Goal: Transaction & Acquisition: Register for event/course

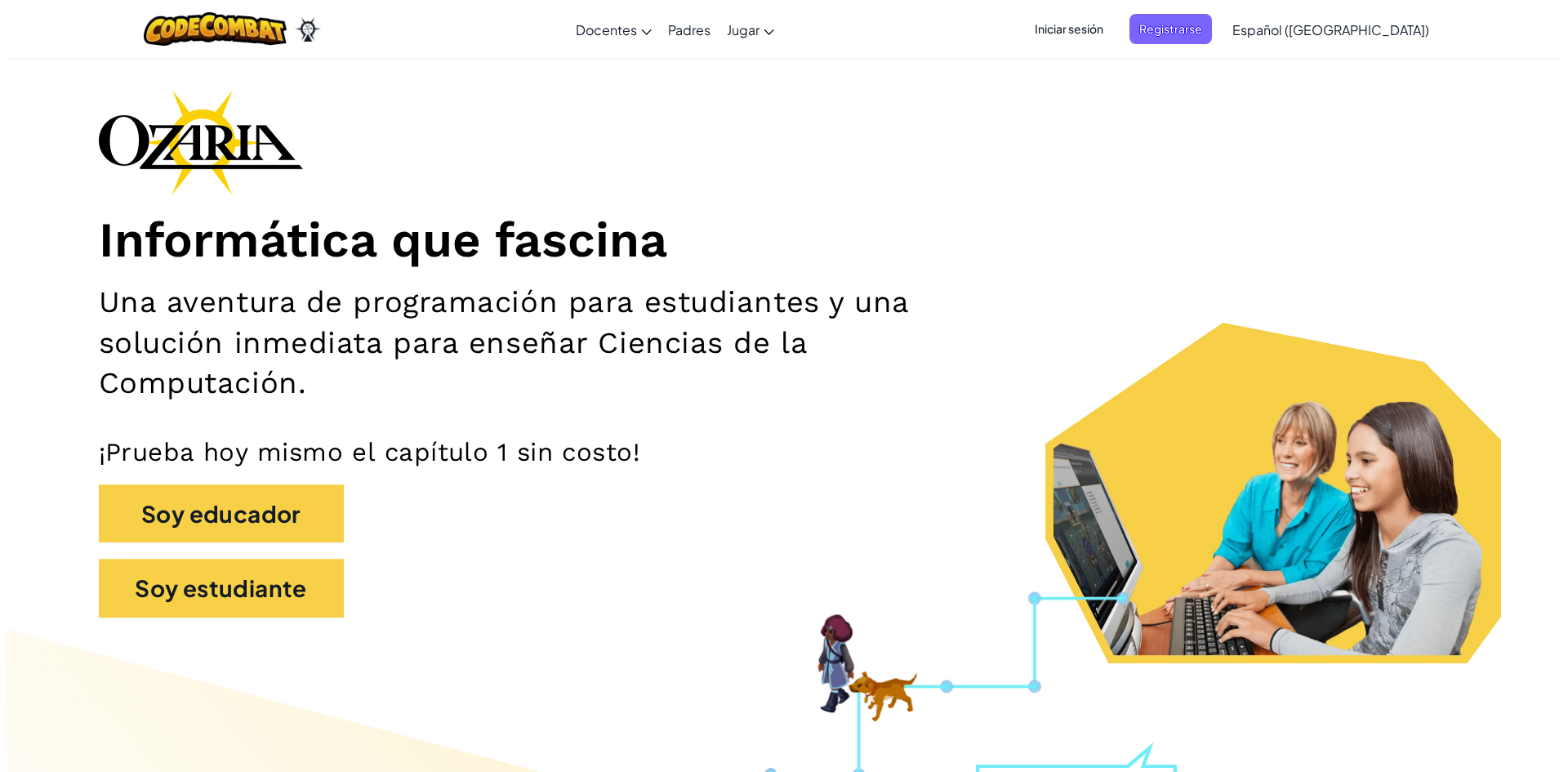
scroll to position [82, 0]
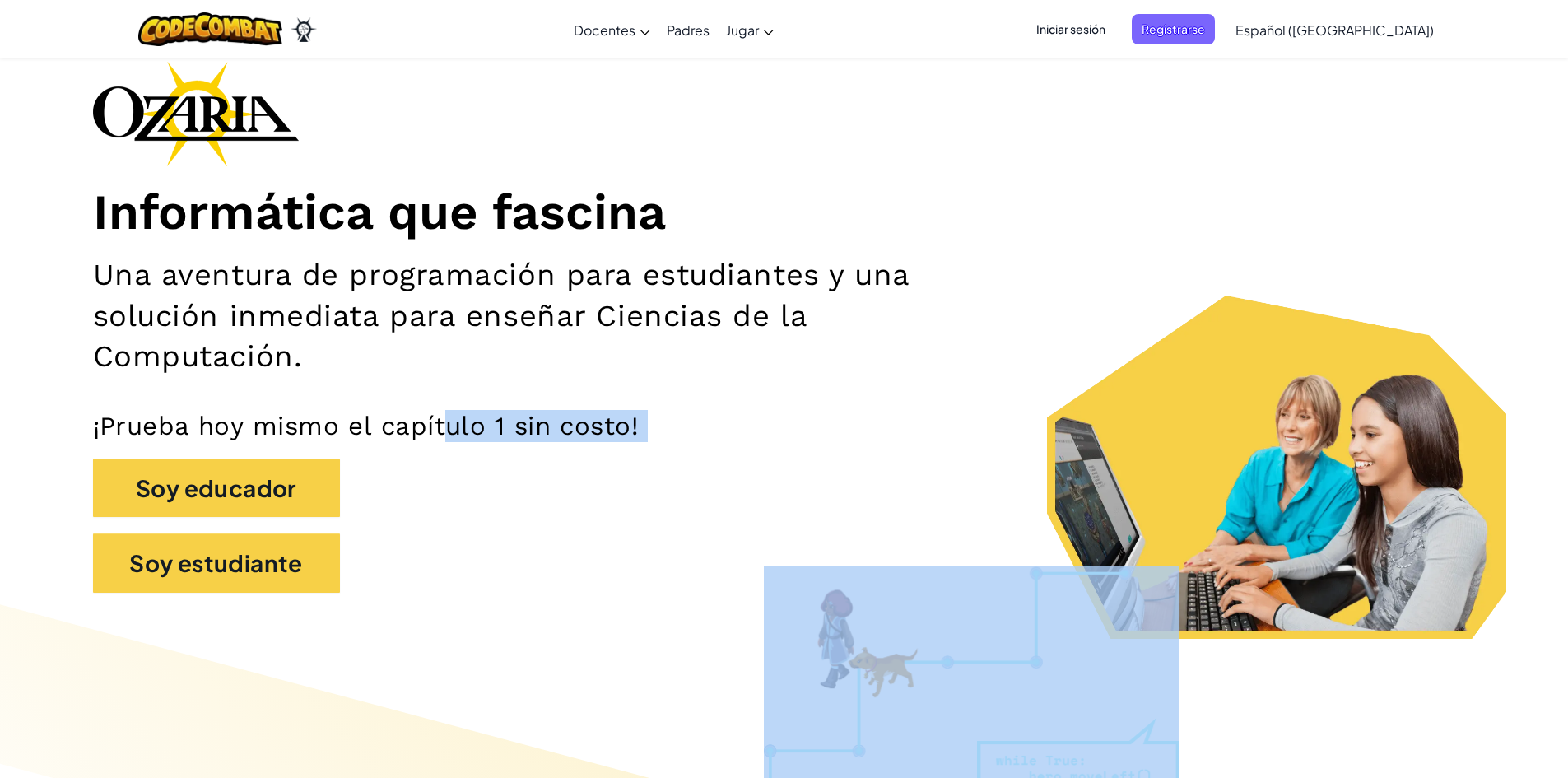
drag, startPoint x: 444, startPoint y: 442, endPoint x: 469, endPoint y: 429, distance: 28.2
click at [460, 433] on div "Informática que fascina Una aventura de programación para estudiantes y una sol…" at bounding box center [784, 335] width 1383 height 548
drag, startPoint x: 469, startPoint y: 429, endPoint x: 474, endPoint y: 449, distance: 20.6
click at [470, 429] on p "¡Prueba hoy mismo el capítulo 1 sin costo!" at bounding box center [784, 425] width 1383 height 32
click at [570, 510] on div "Soy educador" at bounding box center [784, 495] width 1383 height 76
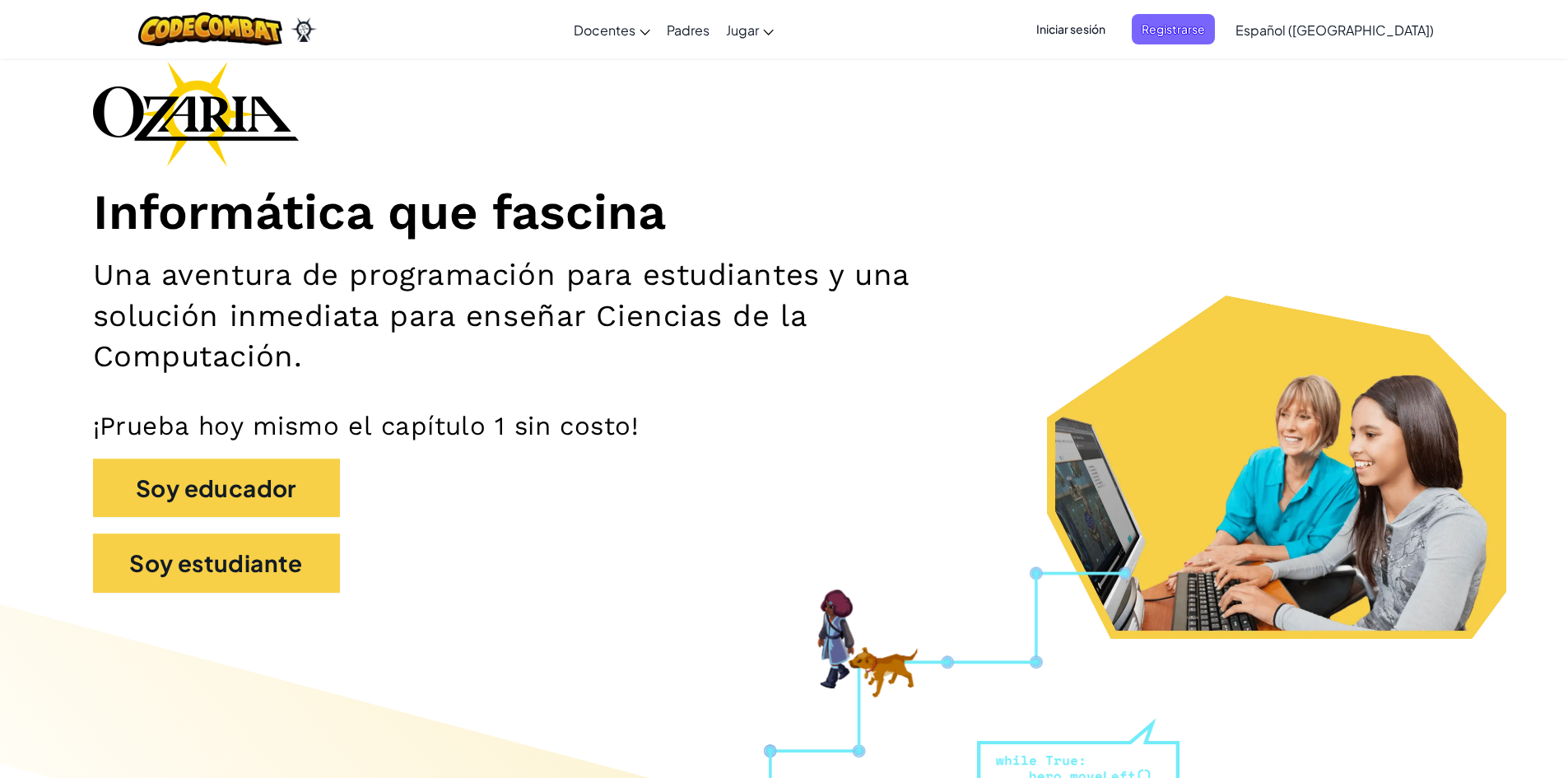
click at [1198, 47] on div "Iniciar sesión Registrarse Español ([GEOGRAPHIC_DATA]) English ([GEOGRAPHIC_DAT…" at bounding box center [1230, 30] width 424 height 44
click at [1199, 34] on span "Registrarse" at bounding box center [1174, 29] width 83 height 30
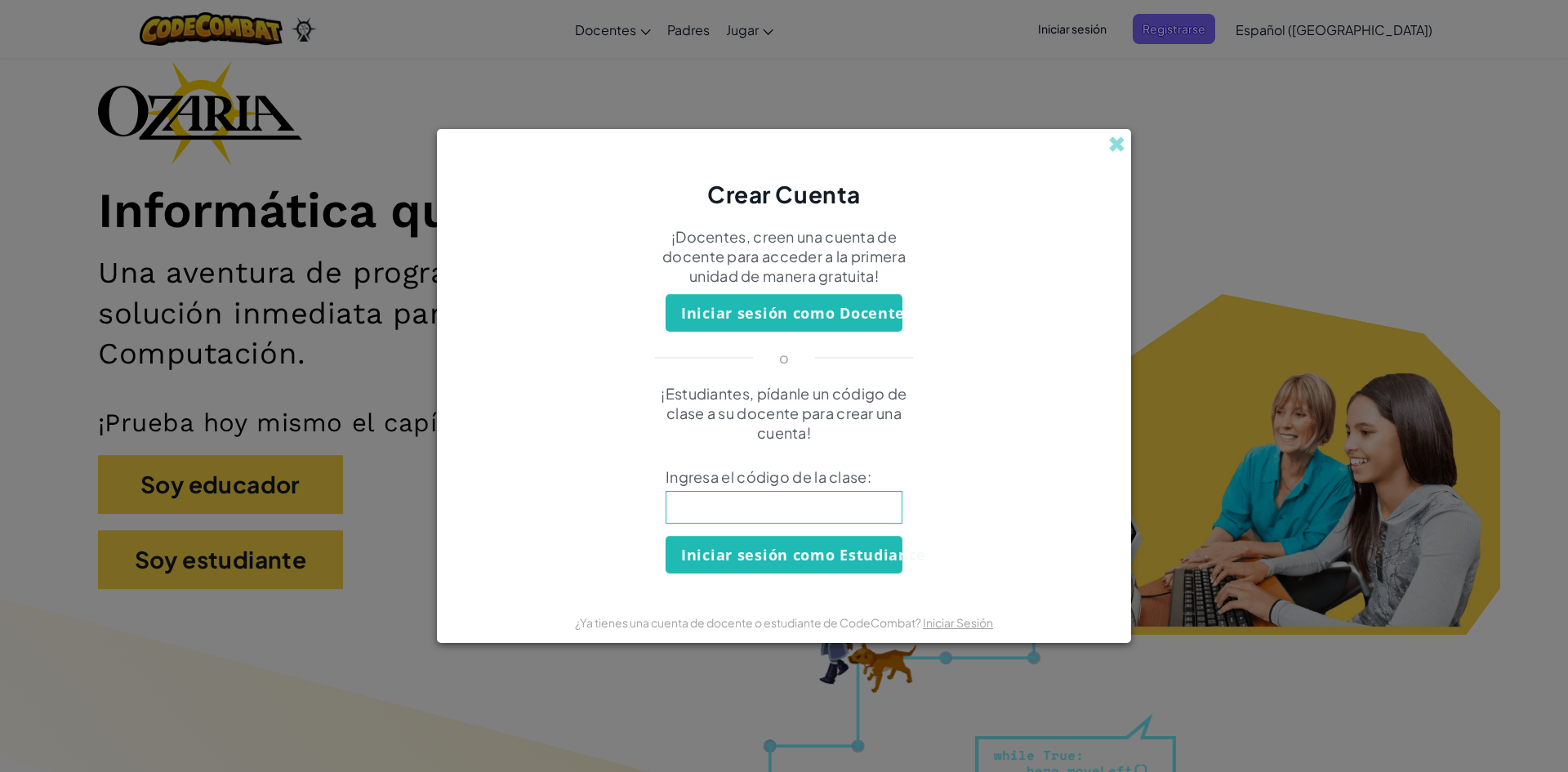
click at [753, 514] on input at bounding box center [784, 507] width 237 height 33
click at [767, 508] on input at bounding box center [784, 507] width 237 height 33
click at [770, 518] on input "SharpLon" at bounding box center [784, 507] width 237 height 33
type input "SharpLongSell"
click button "Iniciar sesión como Estudiante" at bounding box center [784, 555] width 237 height 38
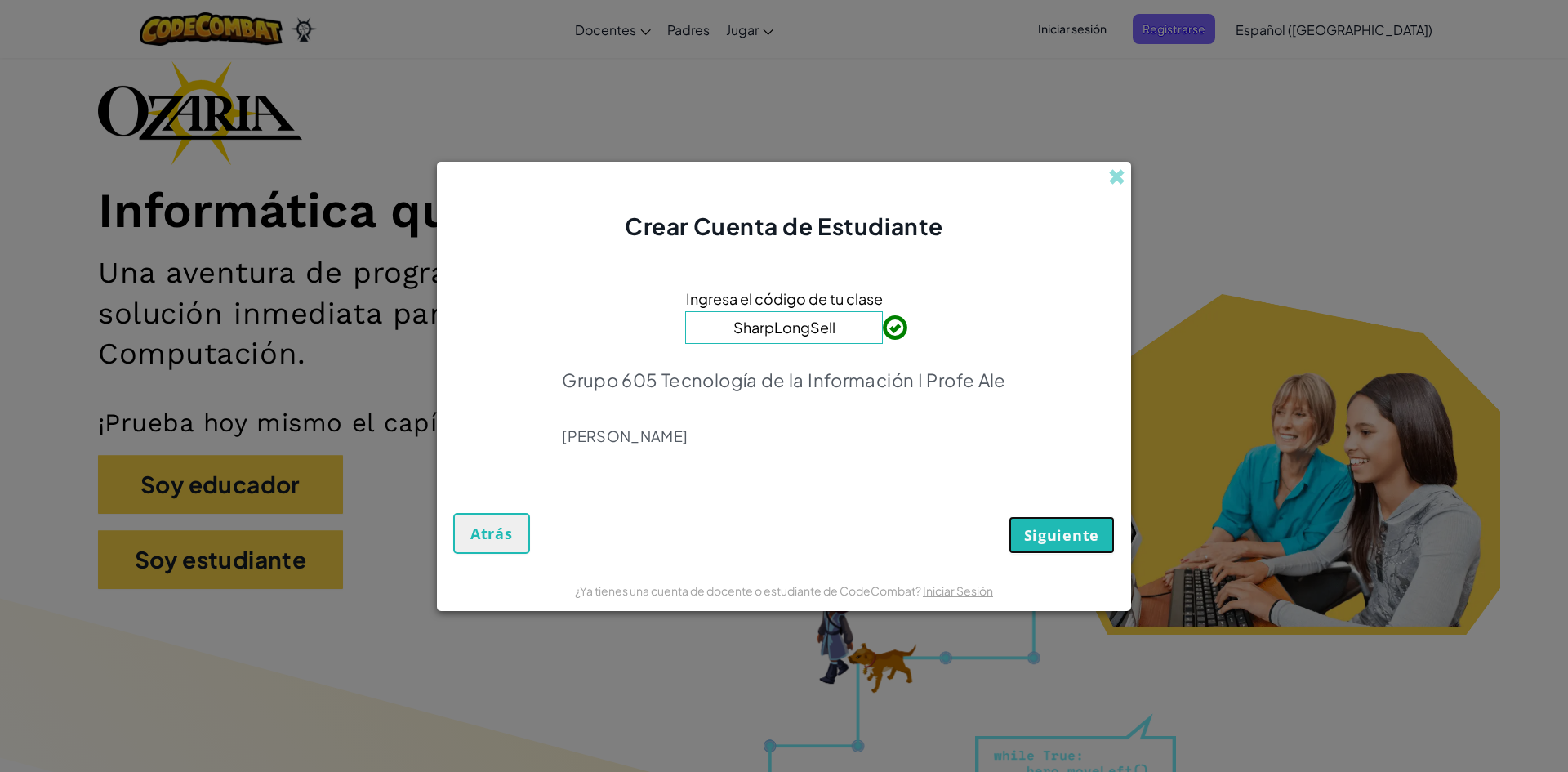
click at [1024, 525] on button "Siguiente" at bounding box center [1061, 535] width 106 height 38
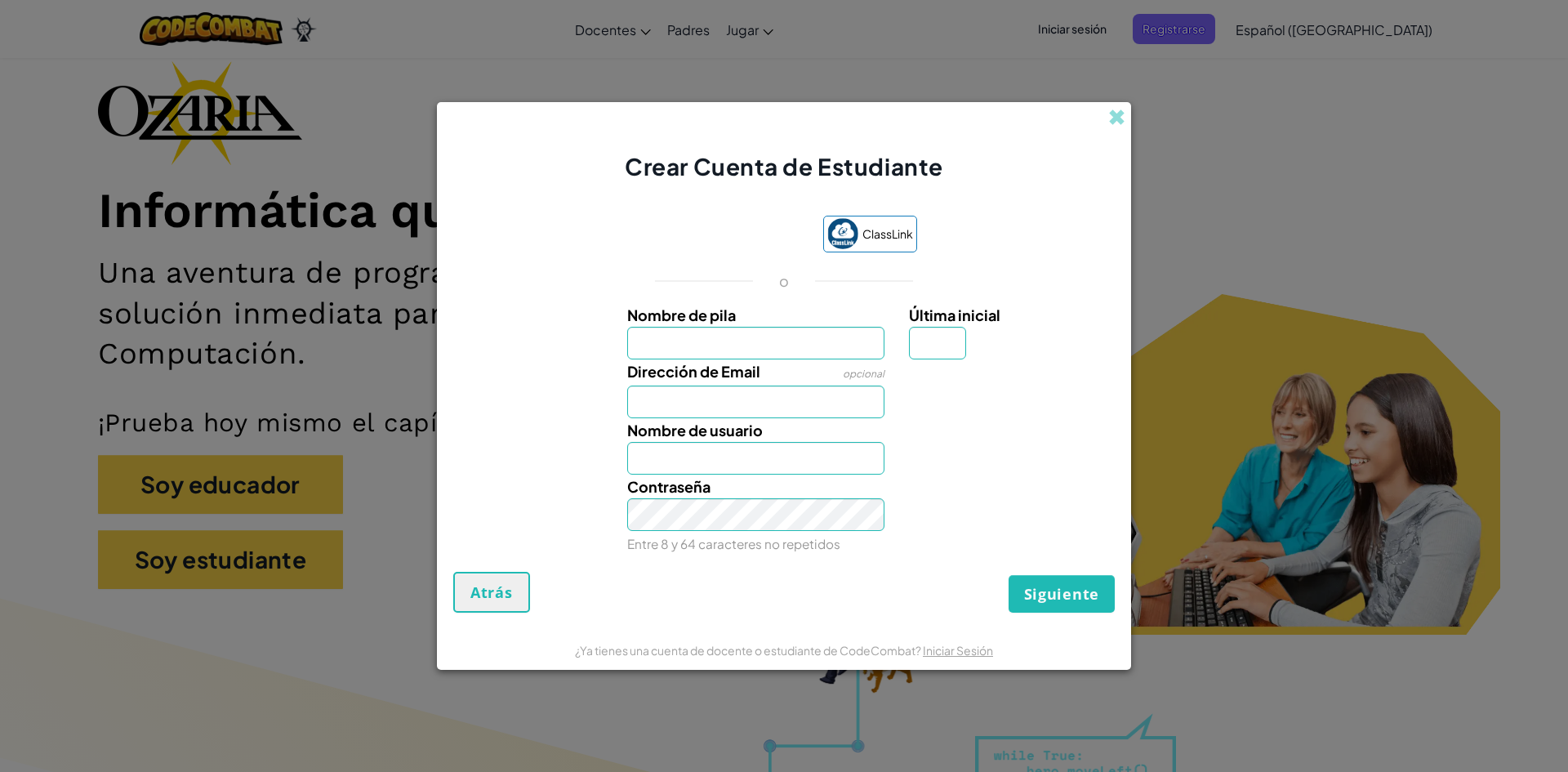
click at [739, 338] on input "Nombre de pila" at bounding box center [756, 343] width 258 height 33
click at [949, 345] on input "Última inicial" at bounding box center [938, 343] width 57 height 33
type input "o"
type input "O"
drag, startPoint x: 791, startPoint y: 327, endPoint x: 785, endPoint y: 333, distance: 8.5
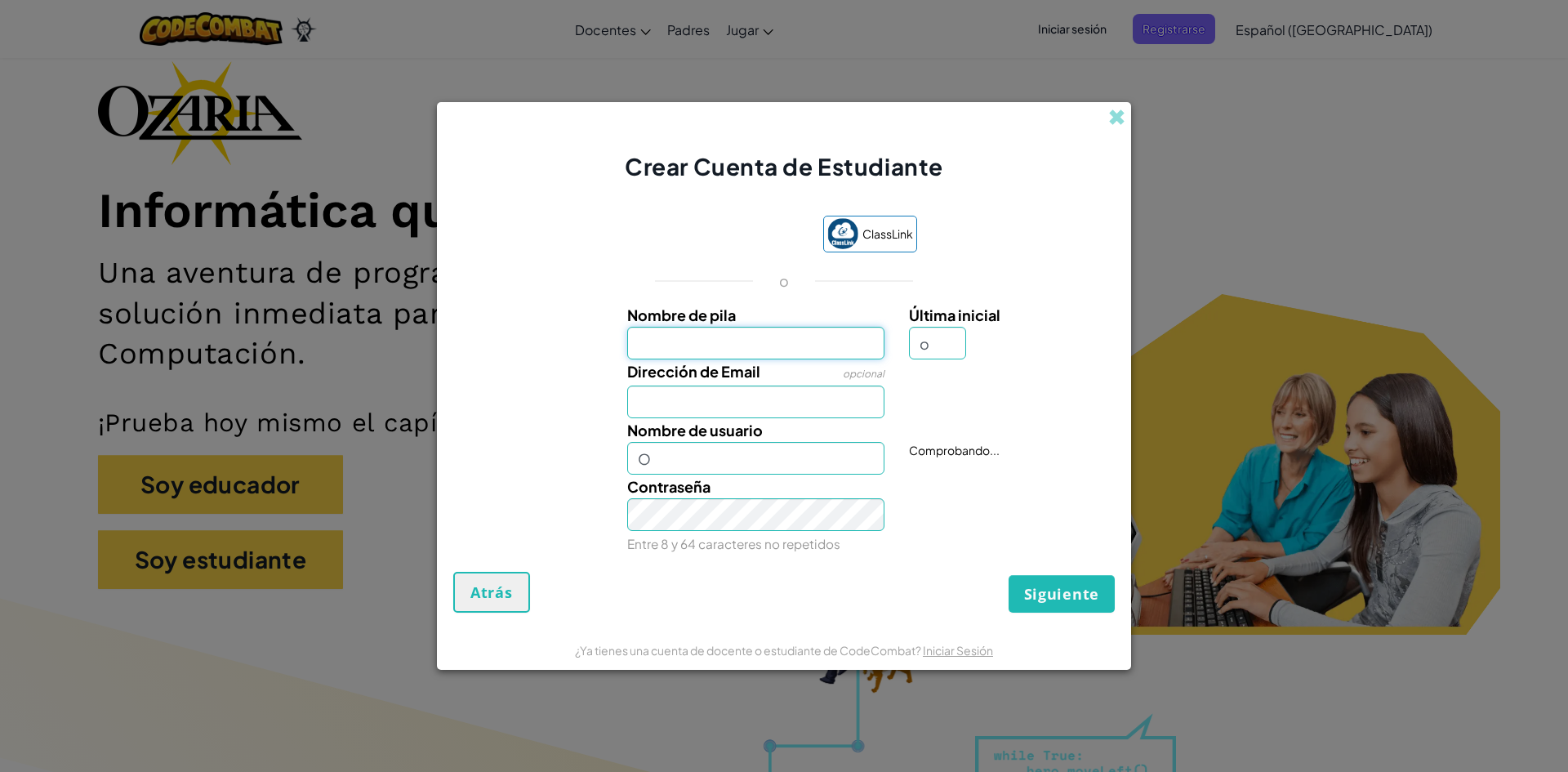
click at [789, 329] on input "Nombre de pila" at bounding box center [756, 343] width 258 height 33
type input "[PERSON_NAME]"
click at [689, 391] on input "Dirección de Email" at bounding box center [756, 402] width 258 height 33
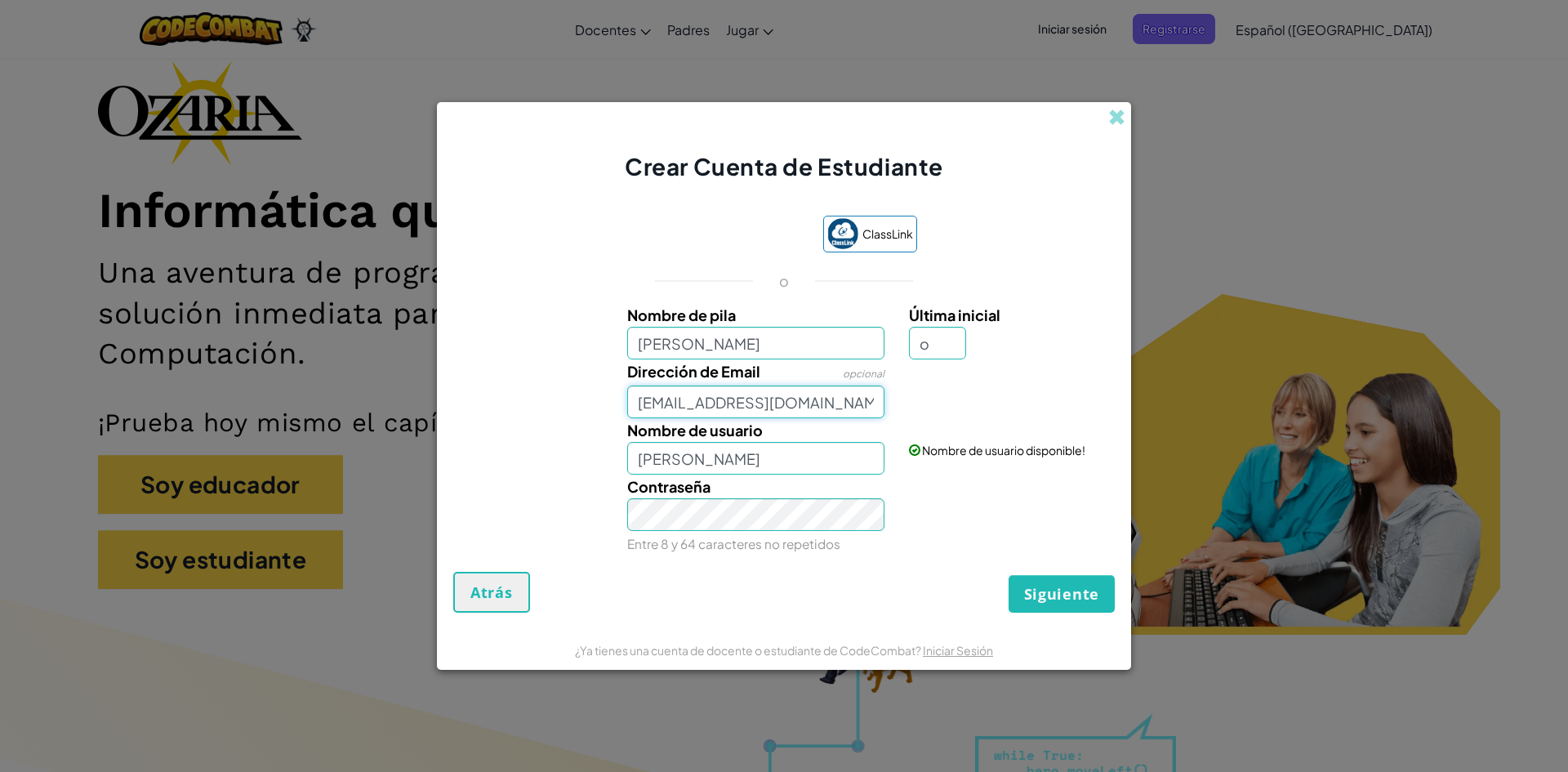
type input "[EMAIL_ADDRESS][DOMAIN_NAME]"
click at [1009, 574] on button "Siguiente" at bounding box center [1061, 593] width 106 height 38
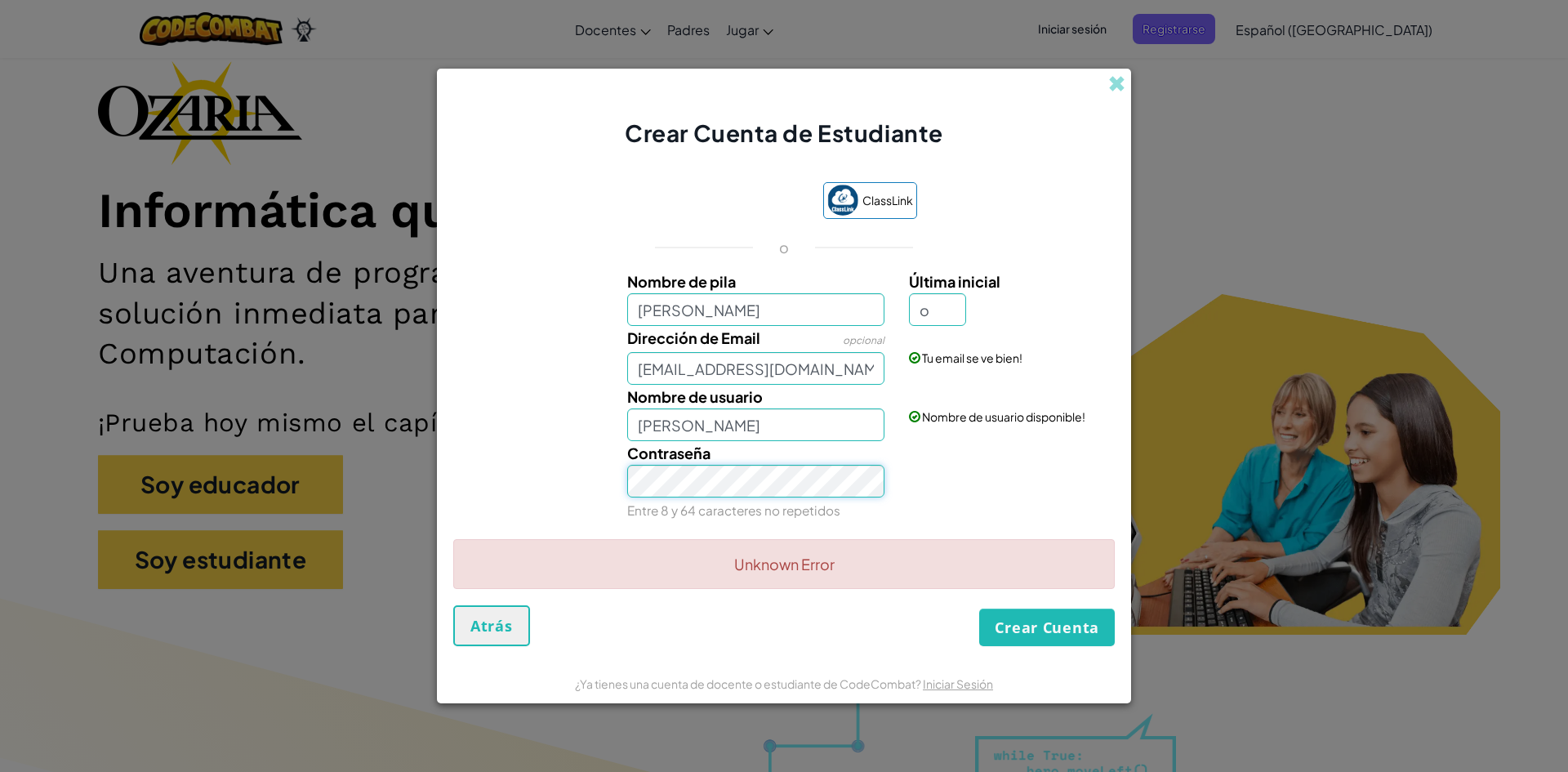
click at [367, 463] on div "Crear Cuenta de Estudiante ClassLink o Nombre de pila [PERSON_NAME] Última inic…" at bounding box center [784, 386] width 1568 height 772
click at [757, 500] on div "Contraseña Entre 8 y 64 caracteres no repetidos" at bounding box center [757, 481] width 283 height 81
click at [761, 320] on input "[PERSON_NAME]" at bounding box center [756, 310] width 258 height 33
type input "[PERSON_NAME]"
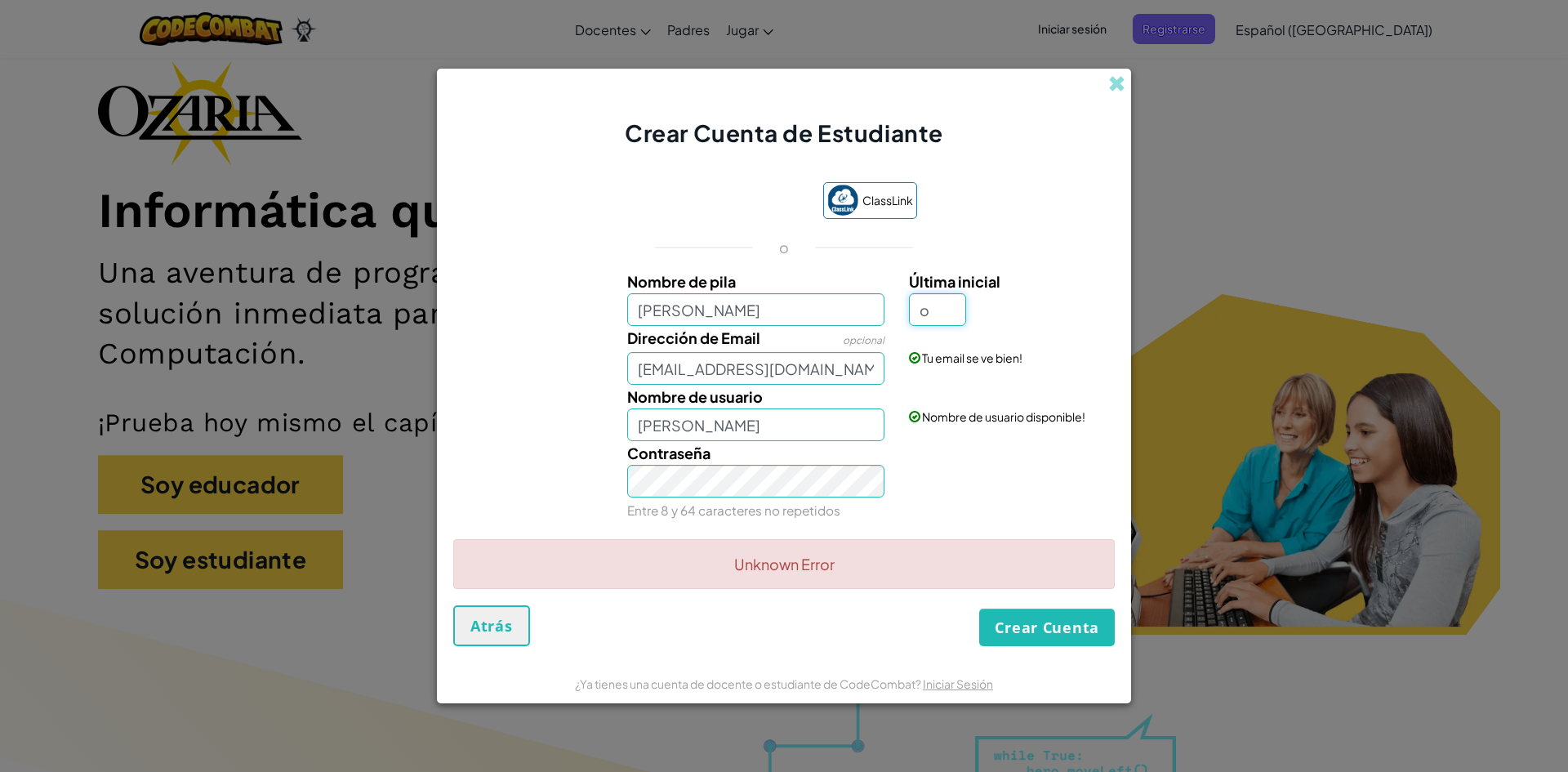
click at [938, 308] on input "o" at bounding box center [938, 310] width 57 height 33
type input "a"
type input "[PERSON_NAME]"
click at [696, 456] on span "Contraseña" at bounding box center [669, 453] width 84 height 19
click at [1037, 637] on button "Crear Cuenta" at bounding box center [1047, 627] width 135 height 38
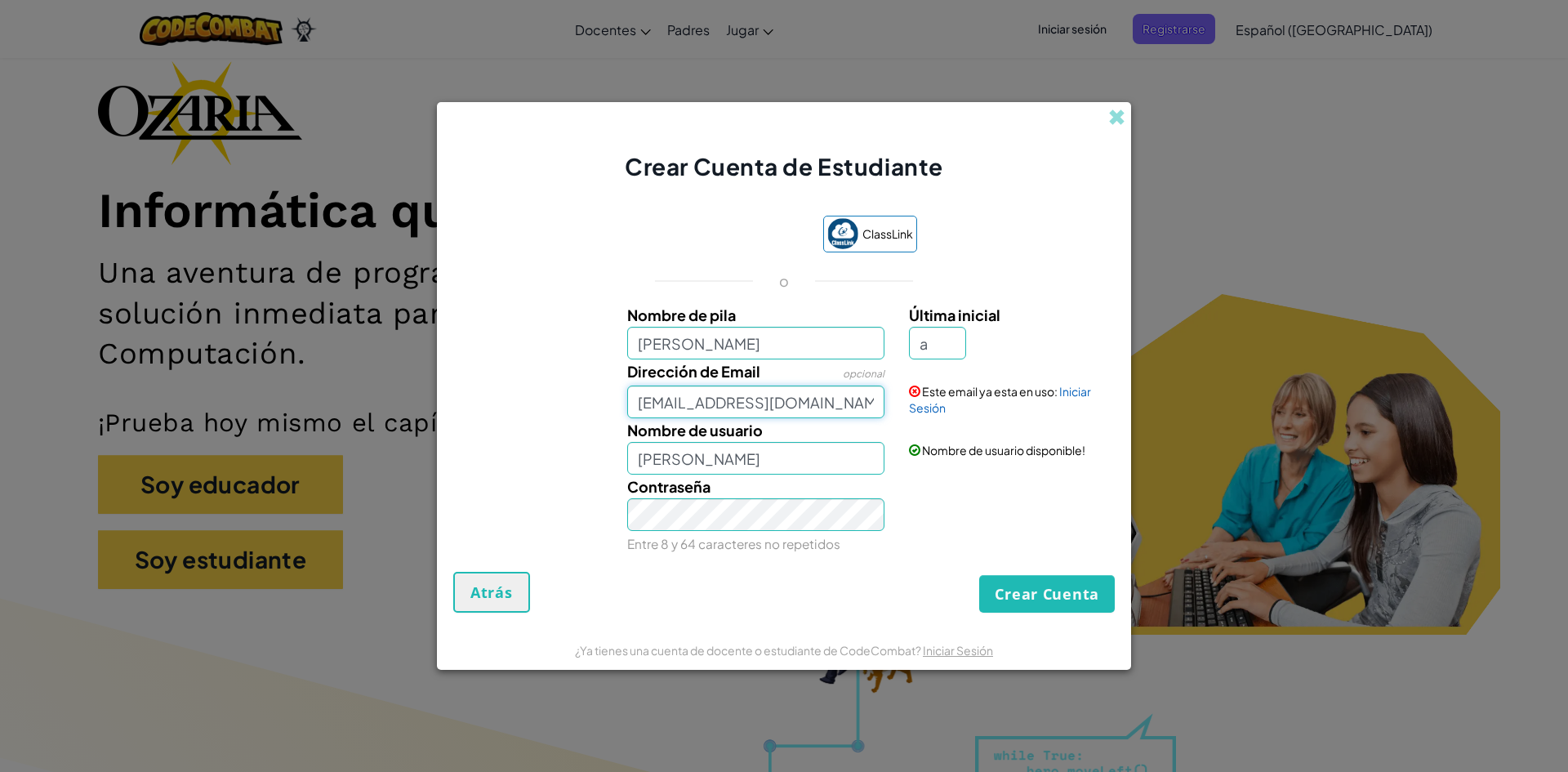
click at [643, 405] on input "[EMAIL_ADDRESS][DOMAIN_NAME]" at bounding box center [756, 402] width 258 height 33
click at [650, 404] on input "[EMAIL_ADDRESS][DOMAIN_NAME]" at bounding box center [756, 402] width 258 height 33
type input "[EMAIL_ADDRESS][DOMAIN_NAME]"
click at [1005, 595] on button "Crear Cuenta" at bounding box center [1047, 593] width 135 height 38
click at [1006, 595] on button "Crear Cuenta" at bounding box center [1047, 593] width 135 height 38
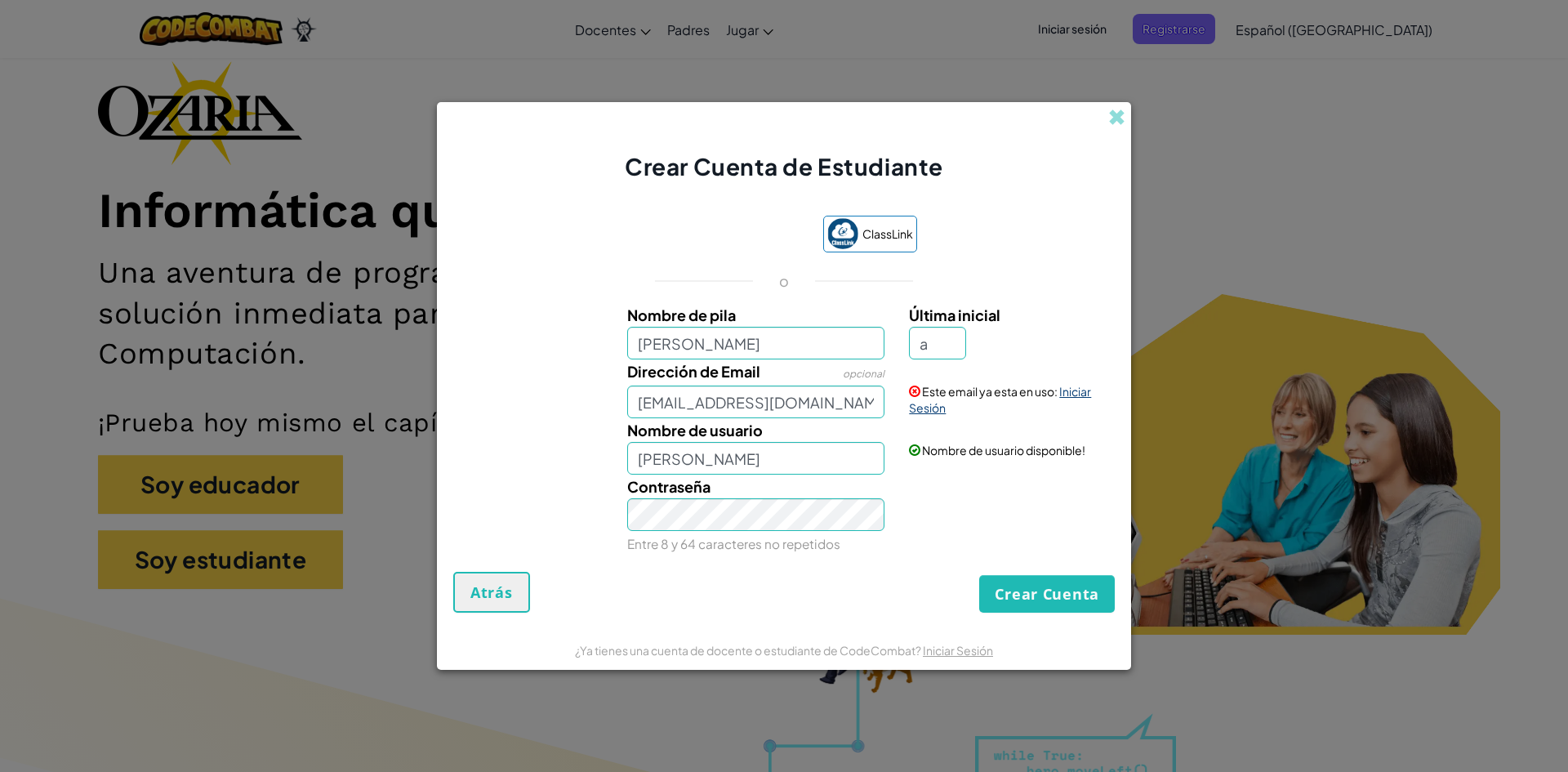
click at [913, 409] on link "Iniciar Sesión" at bounding box center [1000, 399] width 182 height 31
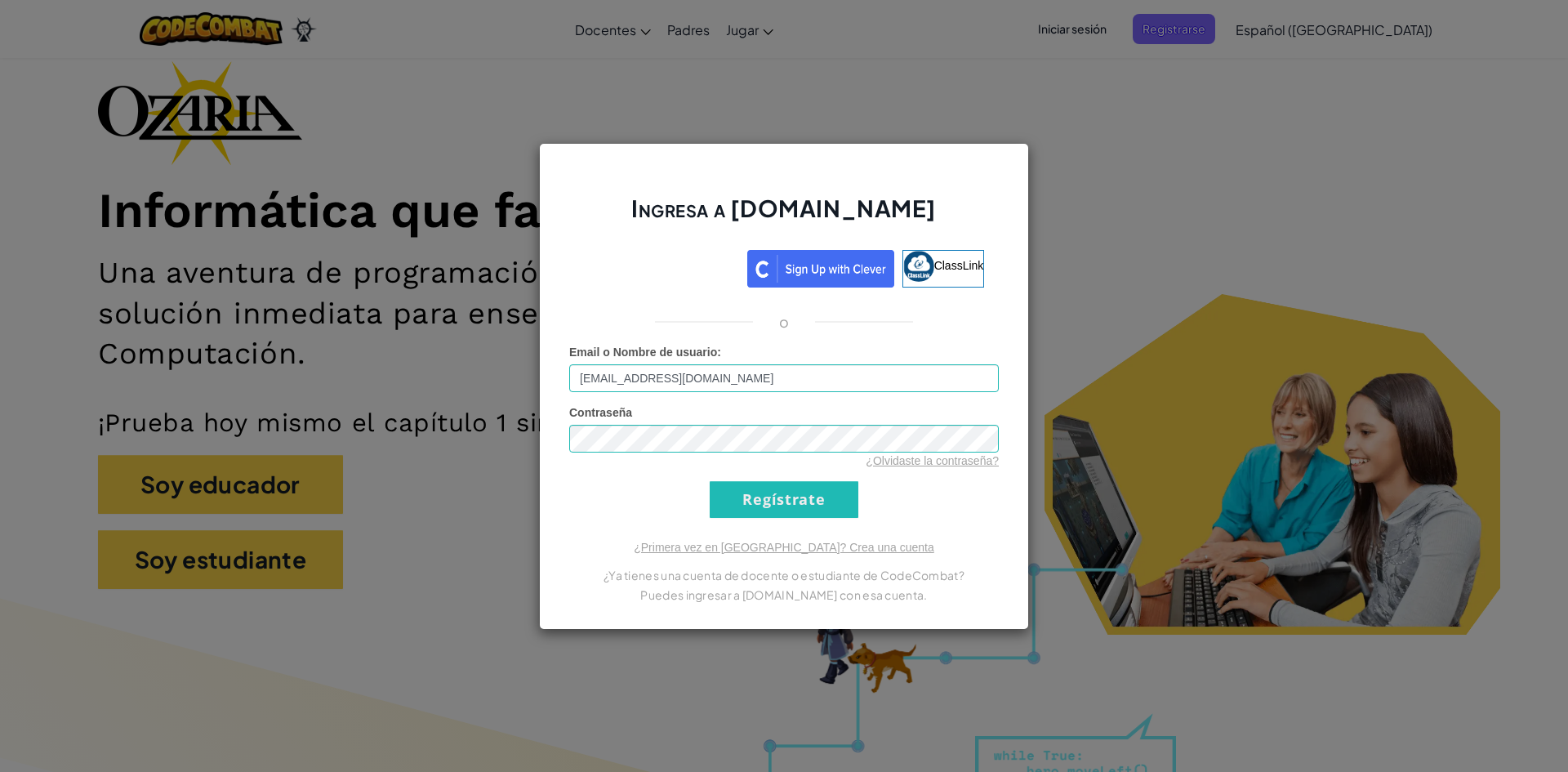
click at [964, 509] on form "Email o Nombre de usuario : [EMAIL_ADDRESS][DOMAIN_NAME] Contraseña ¿Olvidaste …" at bounding box center [784, 431] width 430 height 174
click at [1088, 365] on div "Ingresa a [DOMAIN_NAME] ClassLink o Error desconocido. Email o Nombre de usuari…" at bounding box center [784, 386] width 1568 height 772
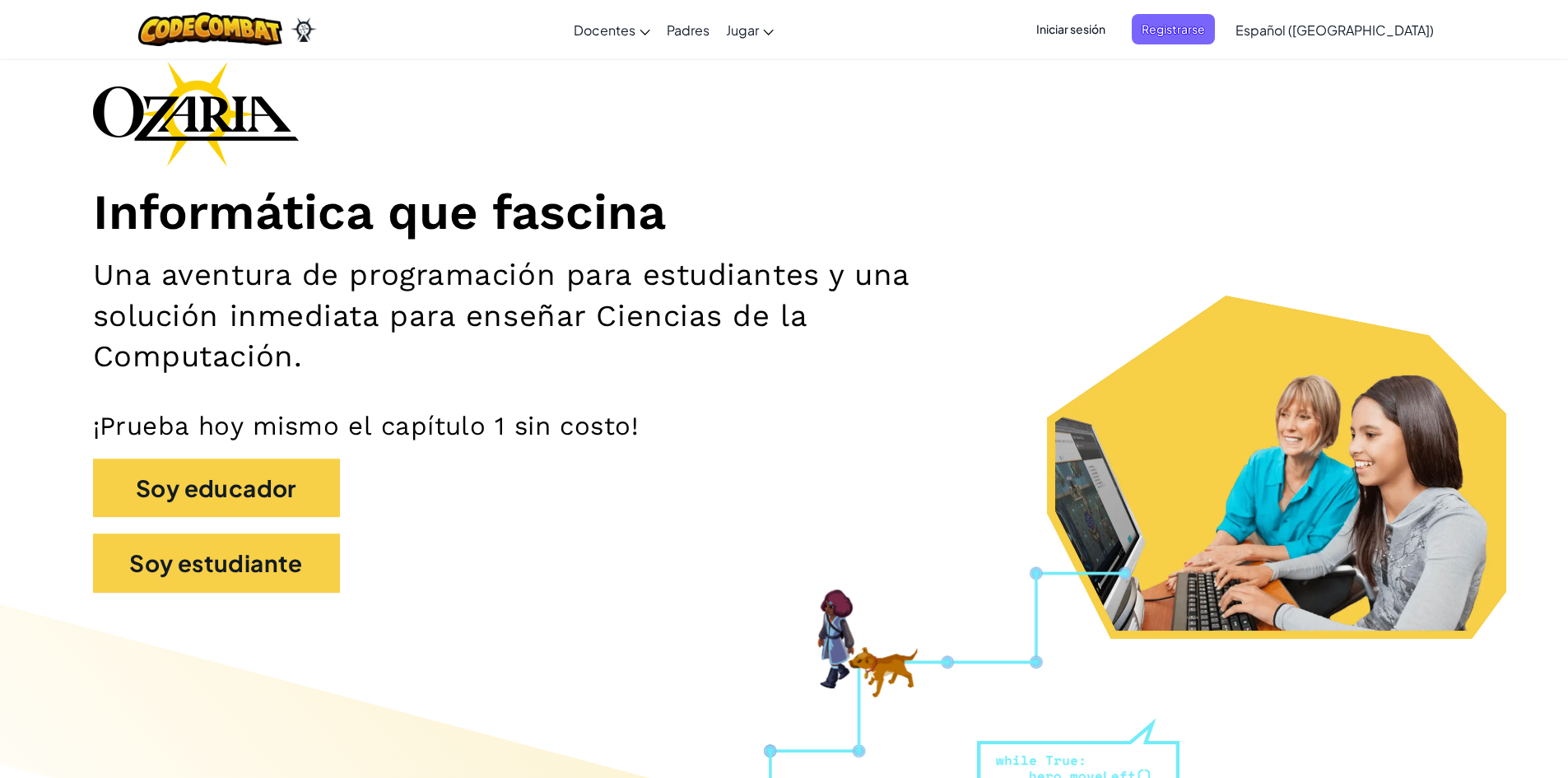
click at [1226, 46] on div "Iniciar sesión Registrarse Español ([GEOGRAPHIC_DATA]) English ([GEOGRAPHIC_DAT…" at bounding box center [1230, 30] width 424 height 44
click at [1215, 30] on span "Registrarse" at bounding box center [1174, 29] width 83 height 30
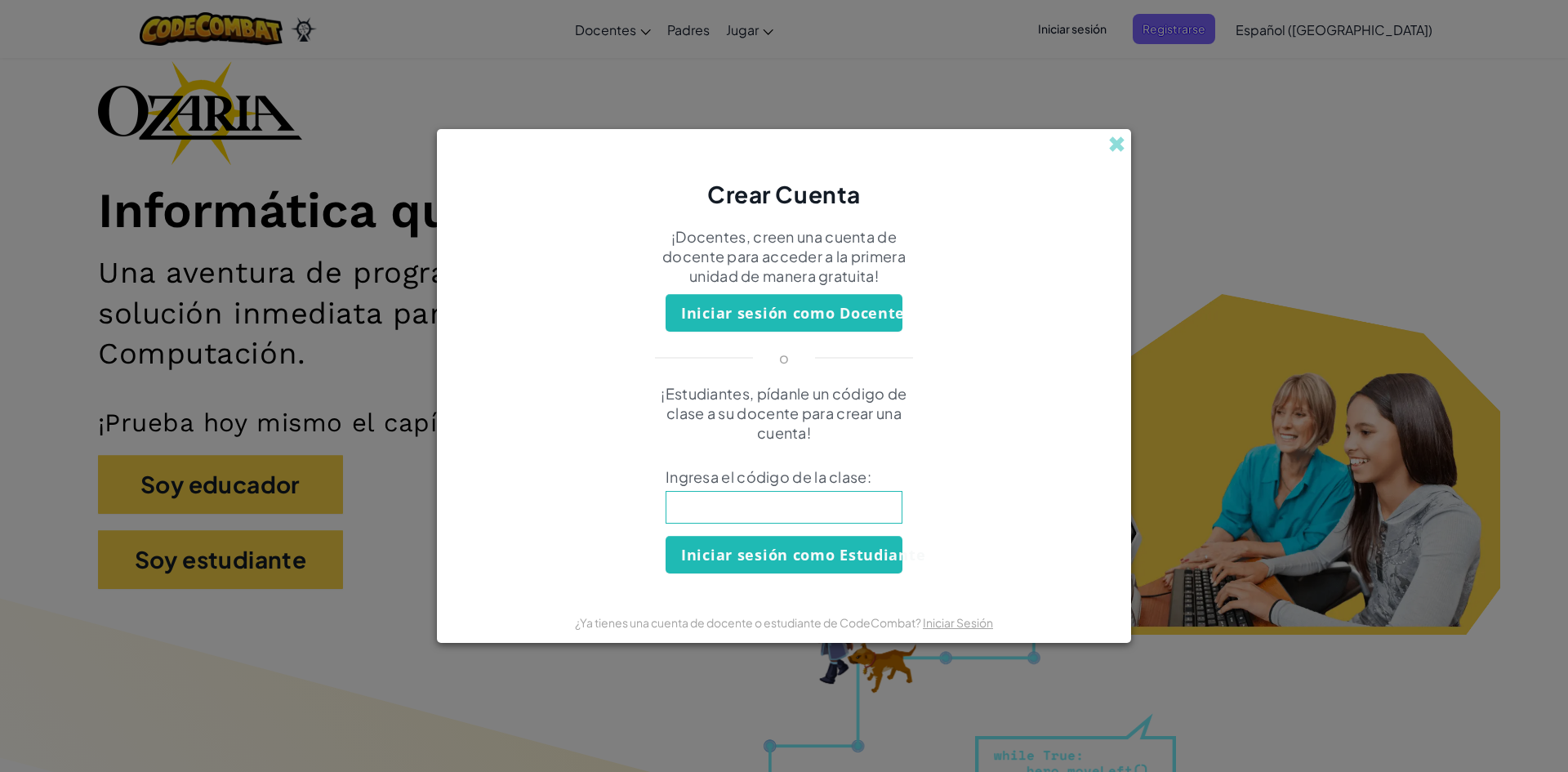
click at [854, 496] on input at bounding box center [784, 507] width 237 height 33
type input "SharpLongSell"
click at [803, 549] on button "Iniciar sesión como Estudiante" at bounding box center [784, 555] width 237 height 38
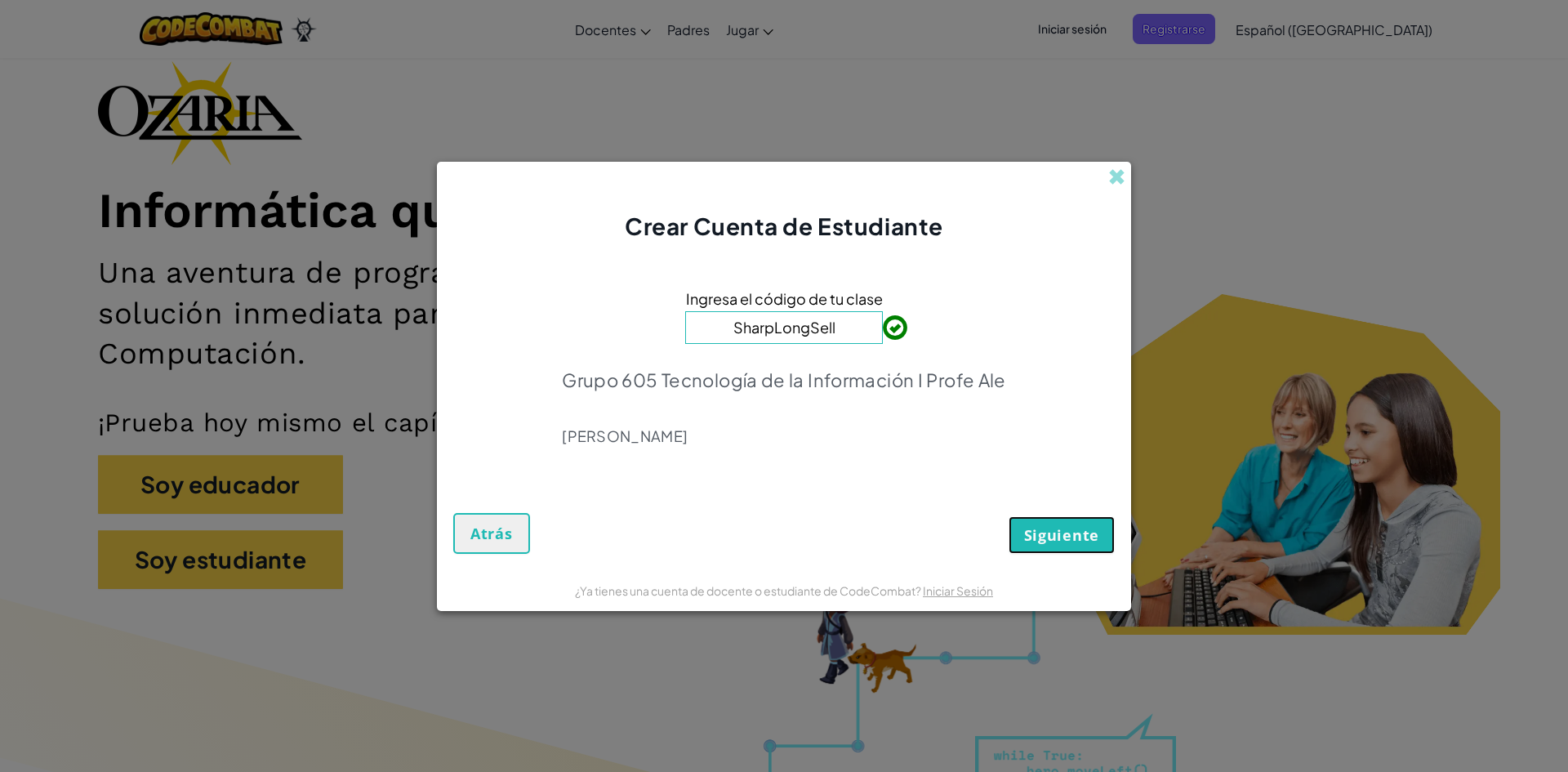
click at [1086, 545] on button "Siguiente" at bounding box center [1061, 535] width 106 height 38
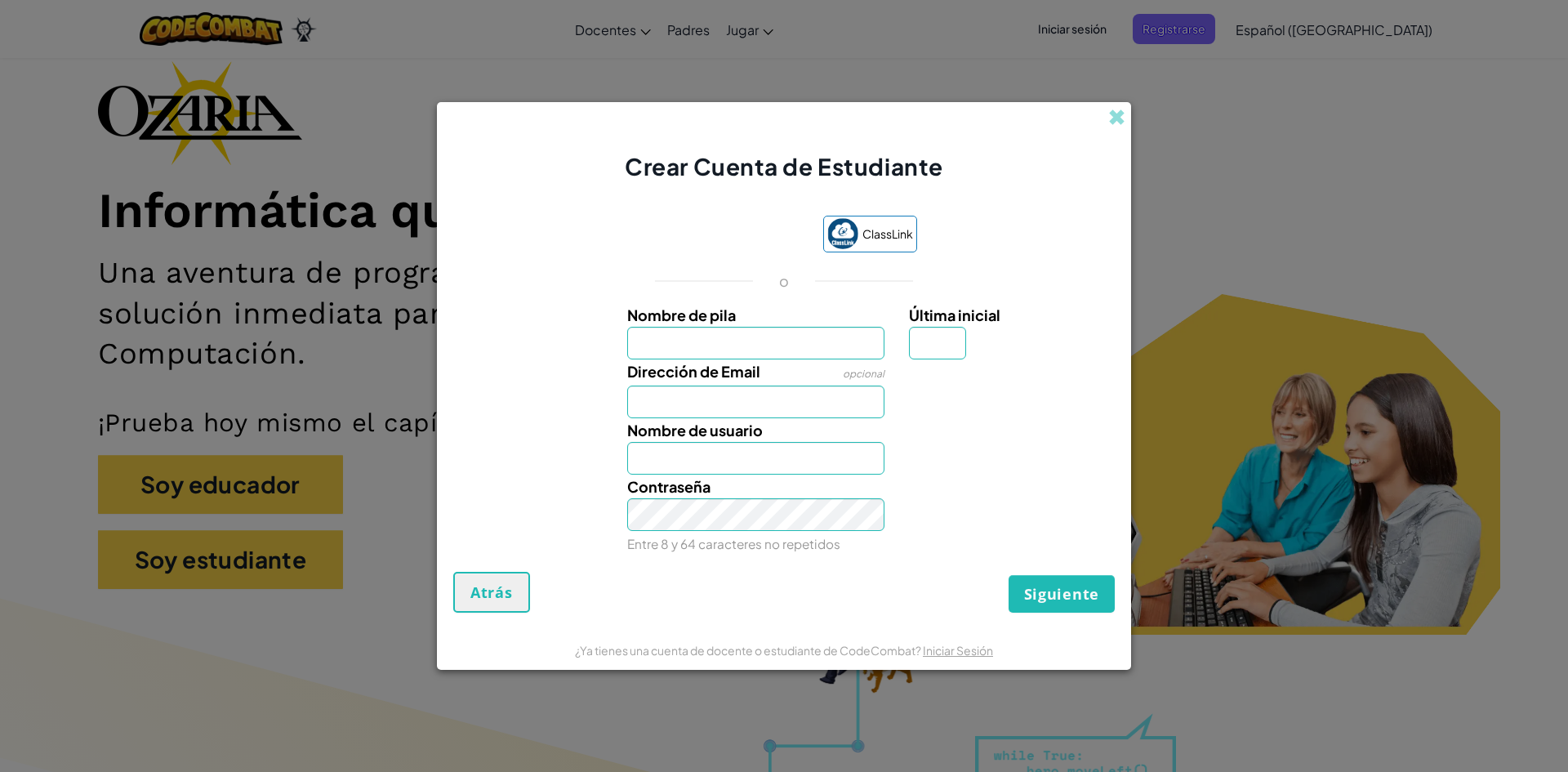
drag, startPoint x: 808, startPoint y: 344, endPoint x: 793, endPoint y: 346, distance: 15.1
click at [808, 344] on input "Nombre de pila" at bounding box center [756, 343] width 258 height 33
type input "[PERSON_NAME]"
click at [928, 349] on input "Última inicial" at bounding box center [938, 343] width 57 height 33
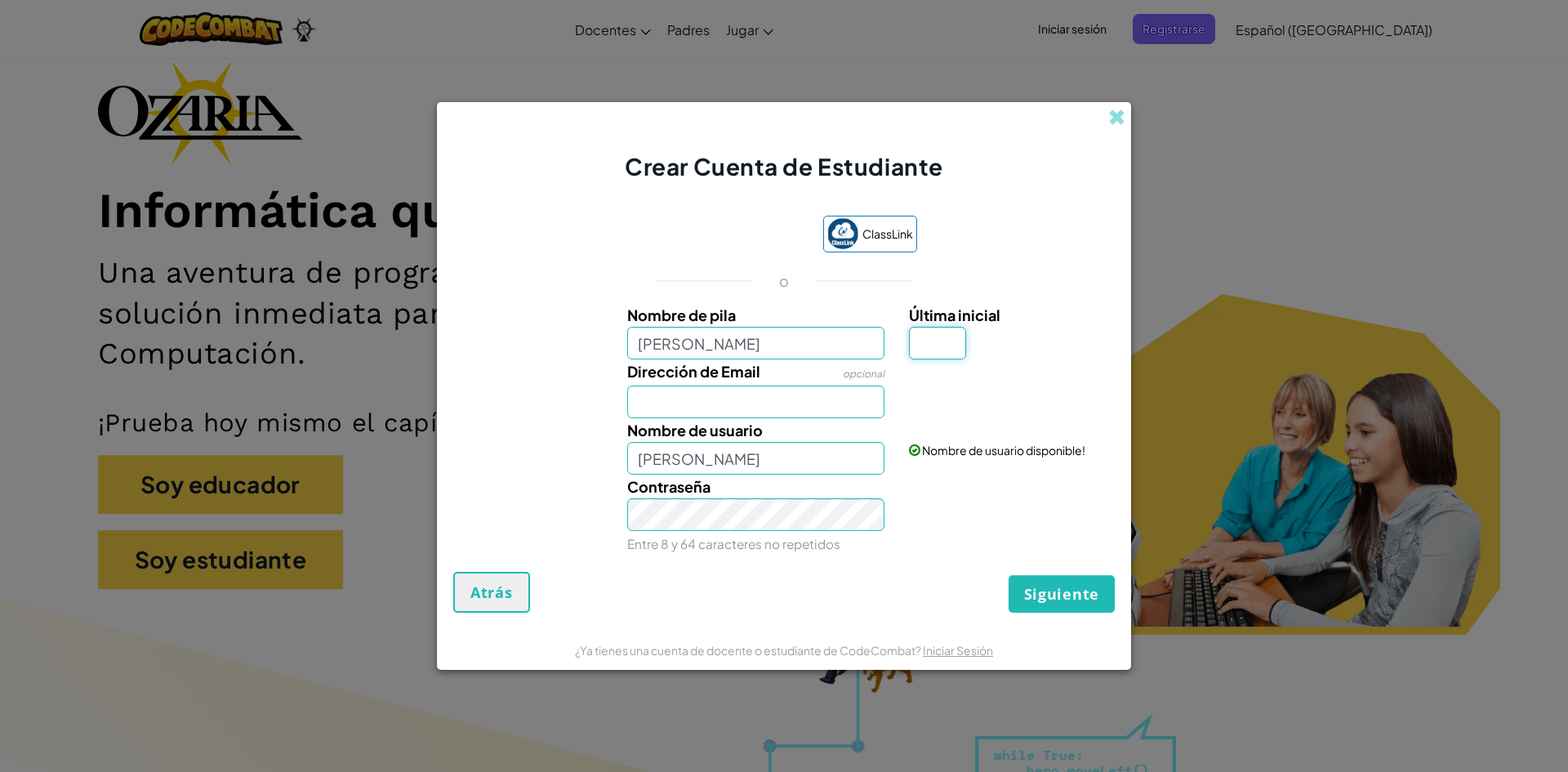
type input "o"
type input "[PERSON_NAME]"
click at [811, 463] on input "[PERSON_NAME]" at bounding box center [756, 458] width 258 height 33
click at [841, 466] on input "[PERSON_NAME]" at bounding box center [756, 458] width 258 height 33
click at [757, 395] on input "Dirección de Email" at bounding box center [756, 402] width 258 height 33
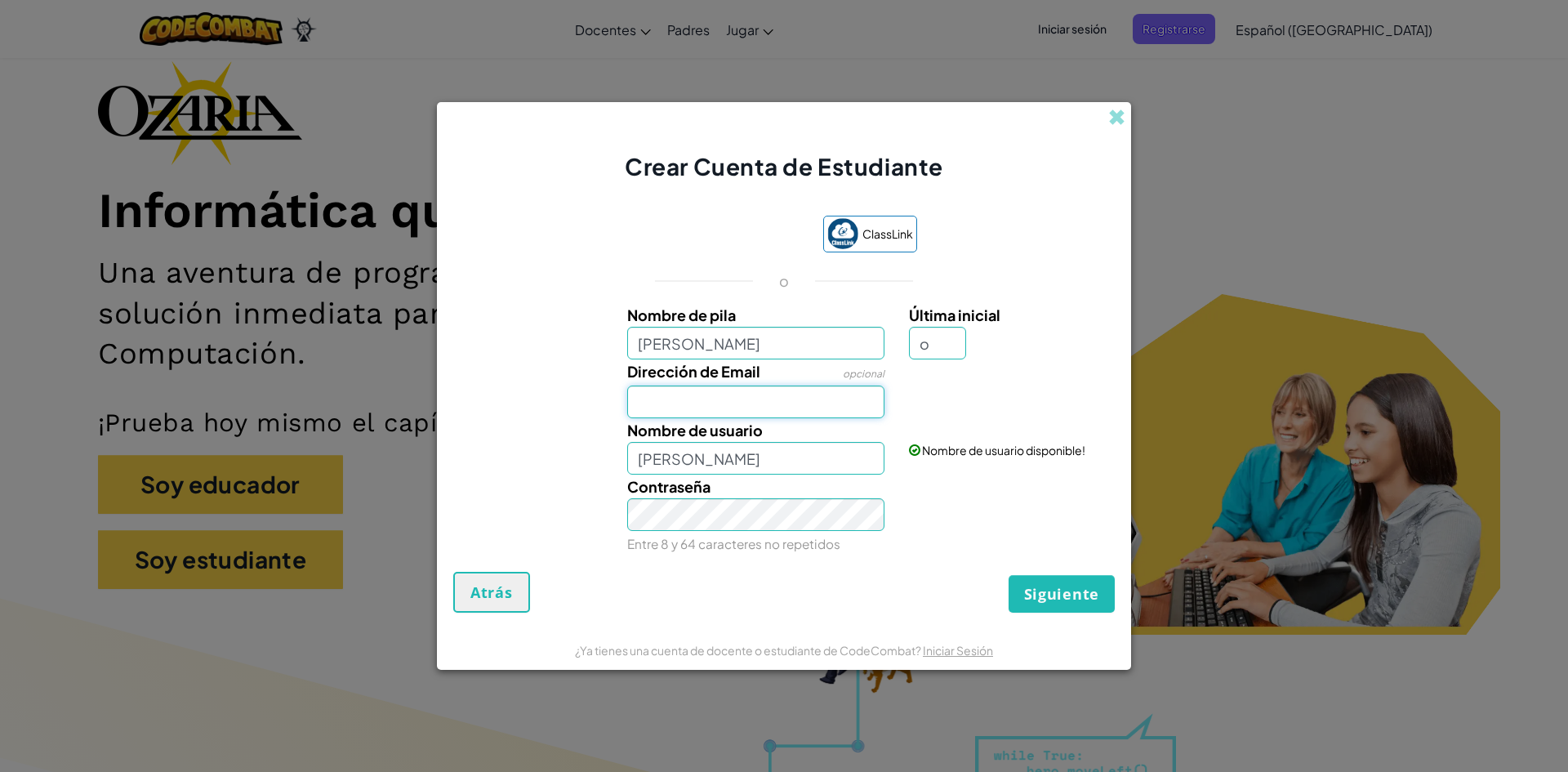
type input "[EMAIL_ADDRESS][DOMAIN_NAME]"
click at [696, 497] on label "Contraseña" at bounding box center [669, 486] width 84 height 23
click at [1009, 574] on button "Siguiente" at bounding box center [1061, 593] width 106 height 38
click at [1054, 576] on button "Crear Cuenta" at bounding box center [1047, 593] width 135 height 38
click at [1050, 577] on button "Crear Cuenta" at bounding box center [1047, 593] width 135 height 38
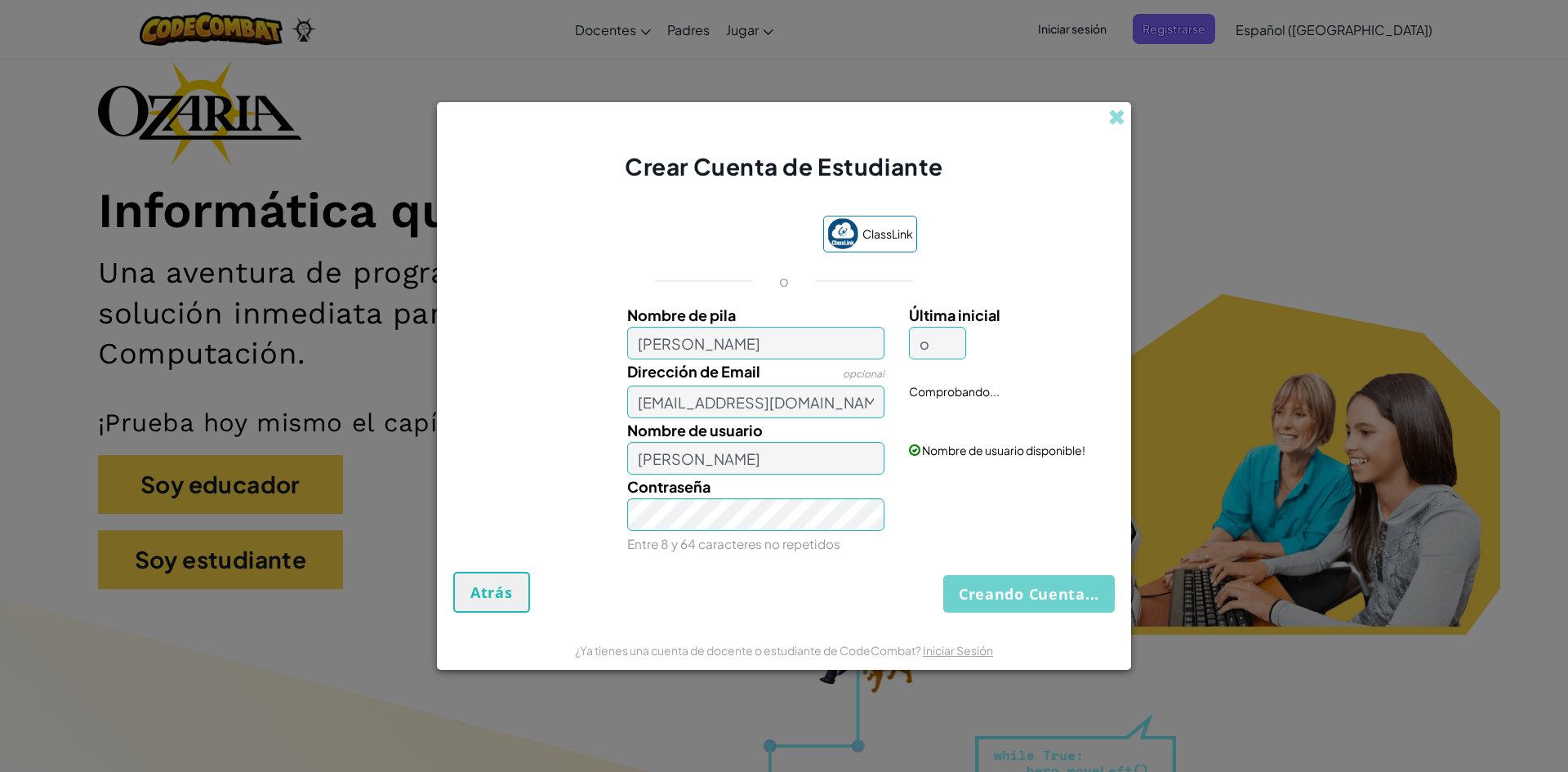
click at [1049, 580] on div "Creando Cuenta... Atrás" at bounding box center [784, 592] width 662 height 41
click at [1049, 580] on button "Creando Cuenta..." at bounding box center [1029, 593] width 172 height 38
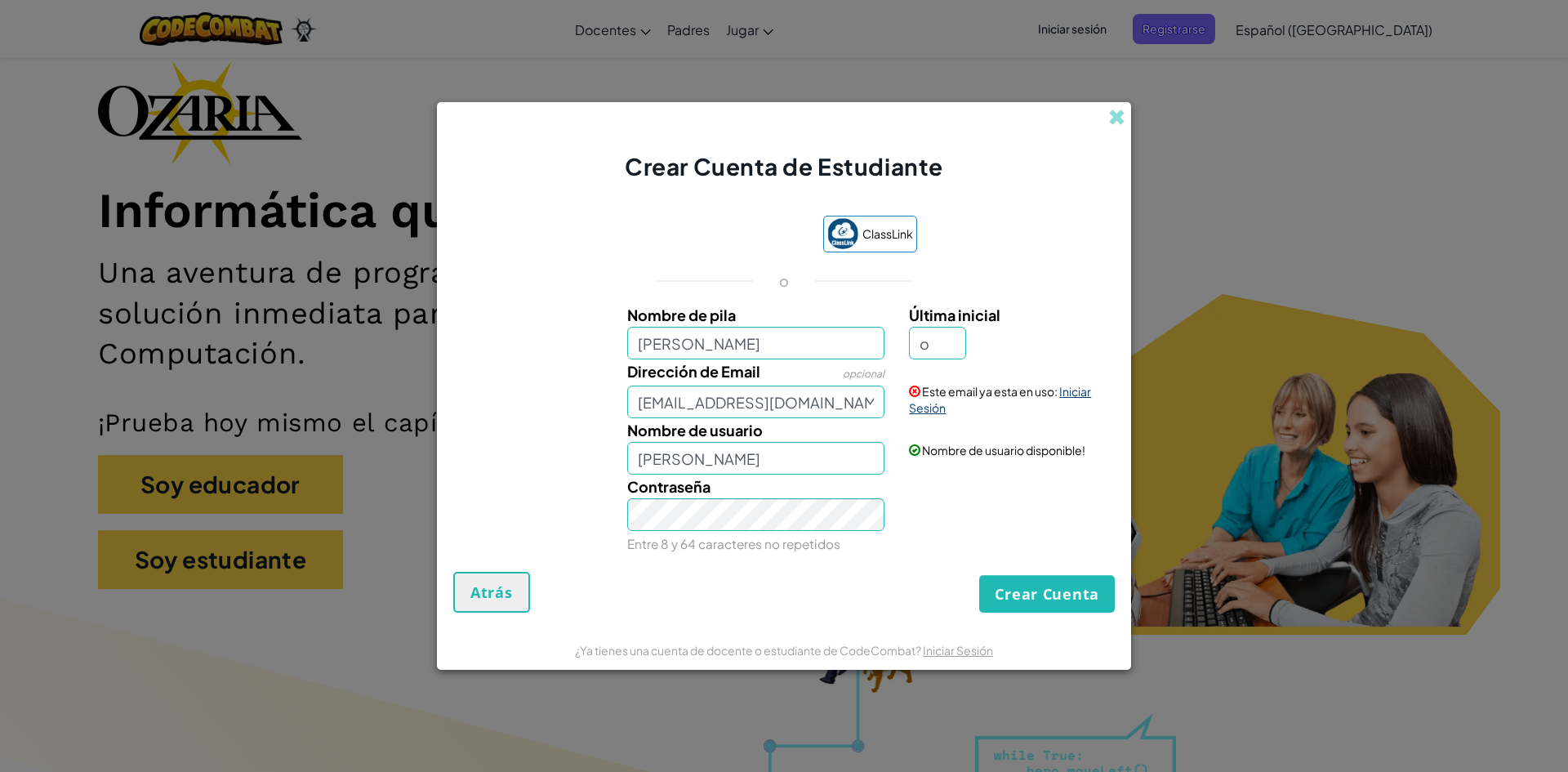
click at [945, 411] on link "Iniciar Sesión" at bounding box center [1000, 399] width 182 height 31
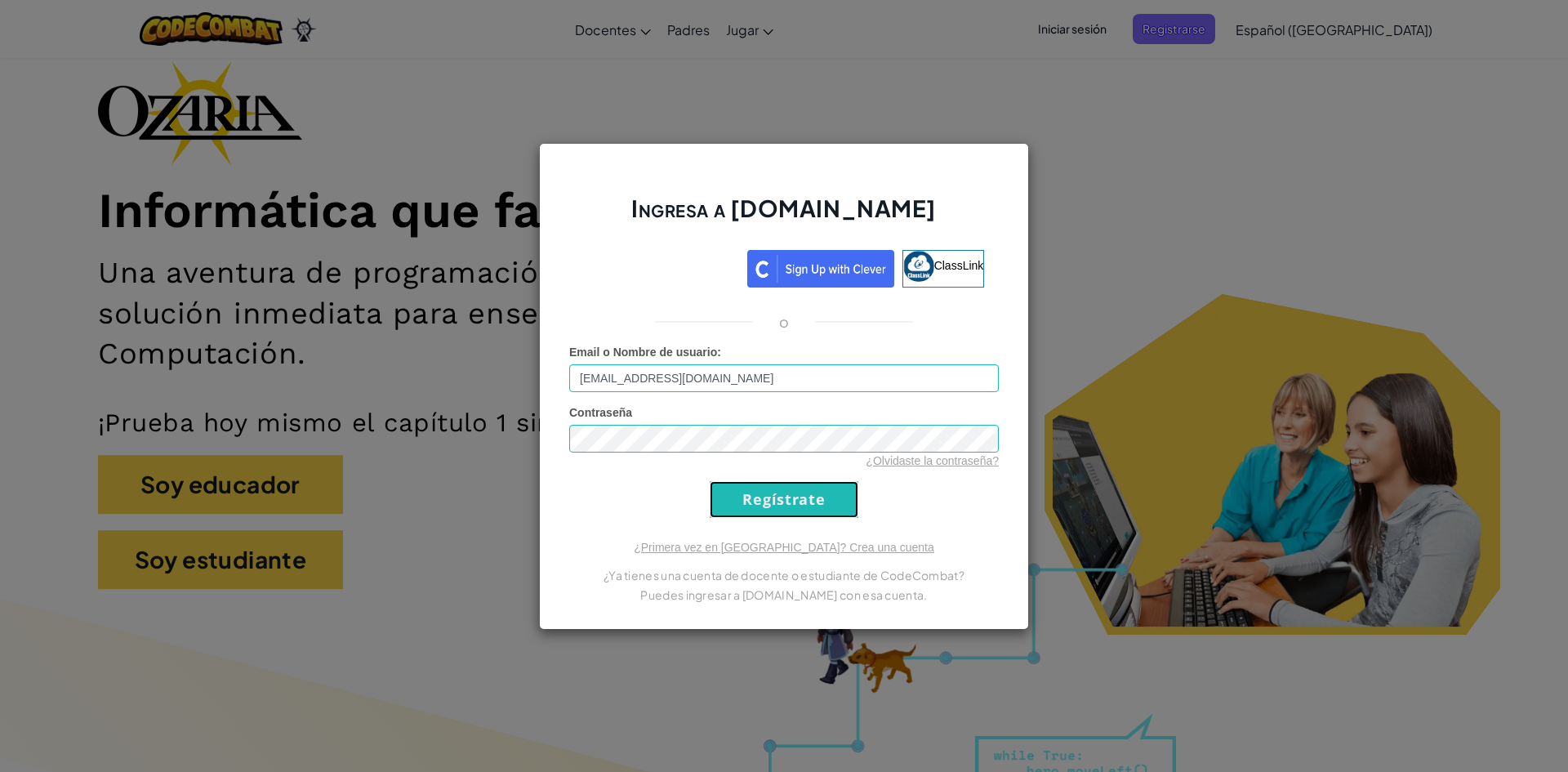
click at [808, 505] on input "Regístrate" at bounding box center [784, 499] width 148 height 37
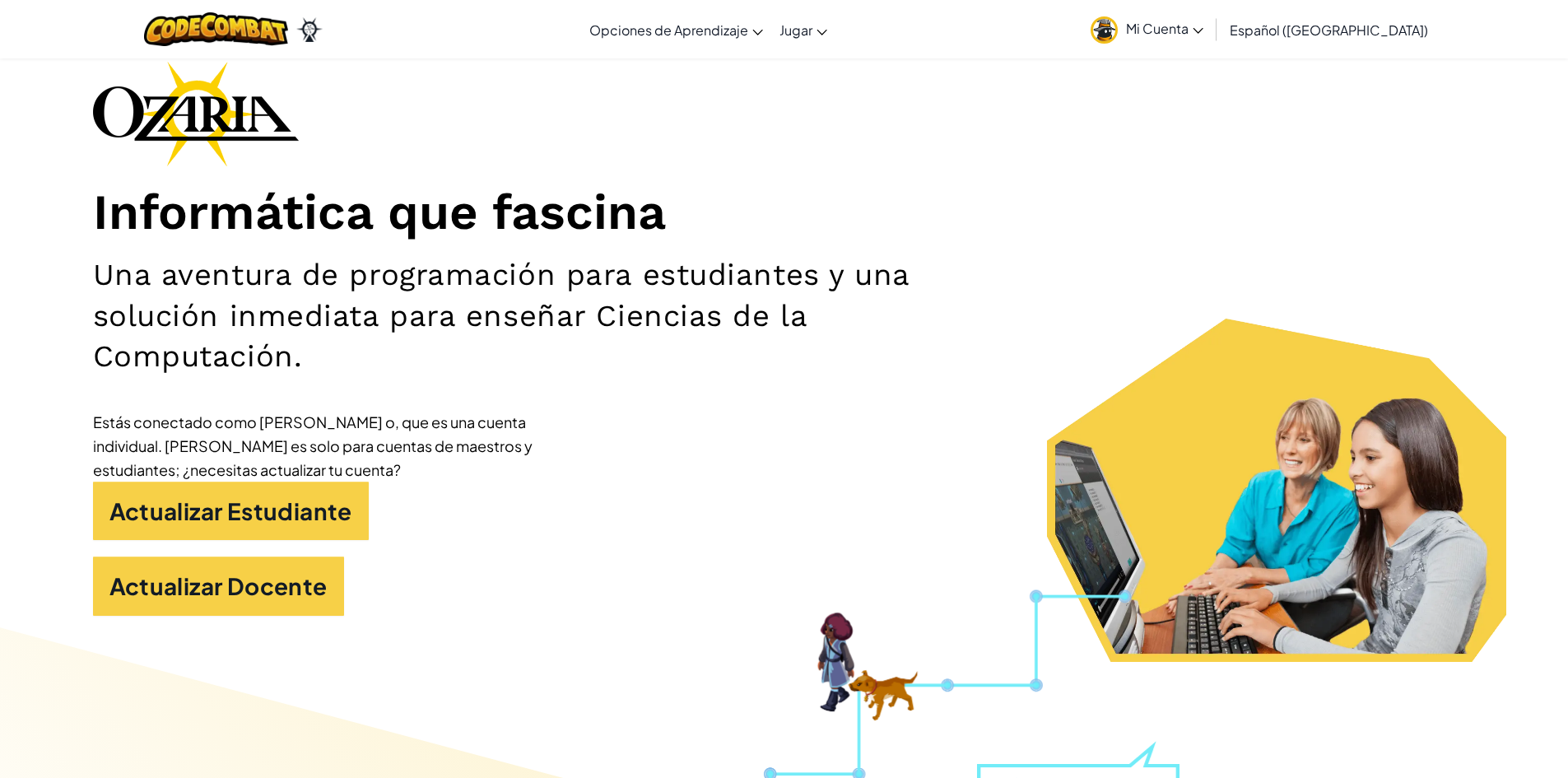
click at [917, 397] on div "Informática que fascina Una aventura de programación para estudiantes y una sol…" at bounding box center [784, 346] width 1383 height 571
click at [1191, 23] on span "Mi Cuenta" at bounding box center [1164, 29] width 77 height 17
